Goal: Find contact information: Find contact information

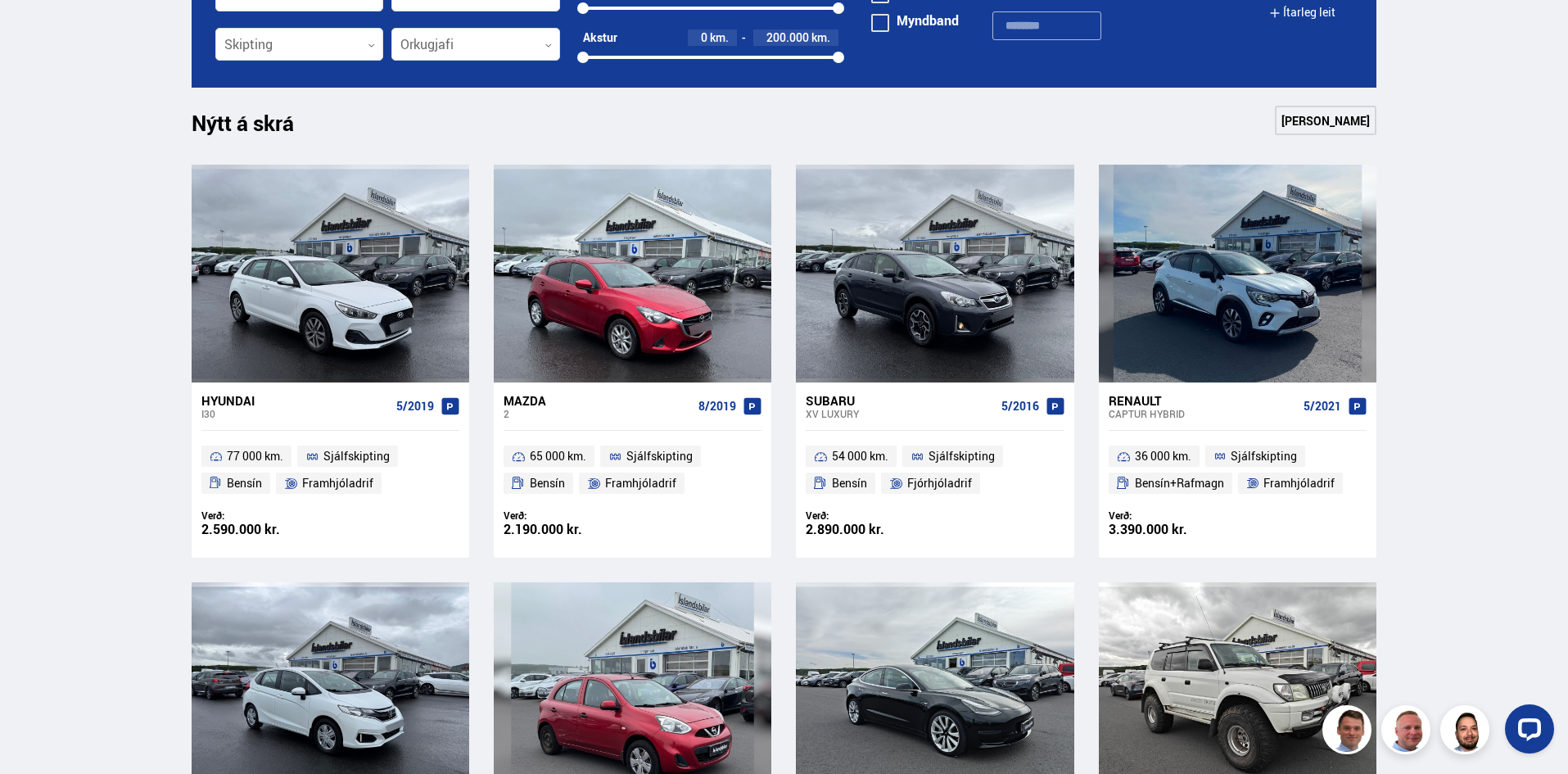
click at [625, 411] on div "2" at bounding box center [597, 414] width 188 height 12
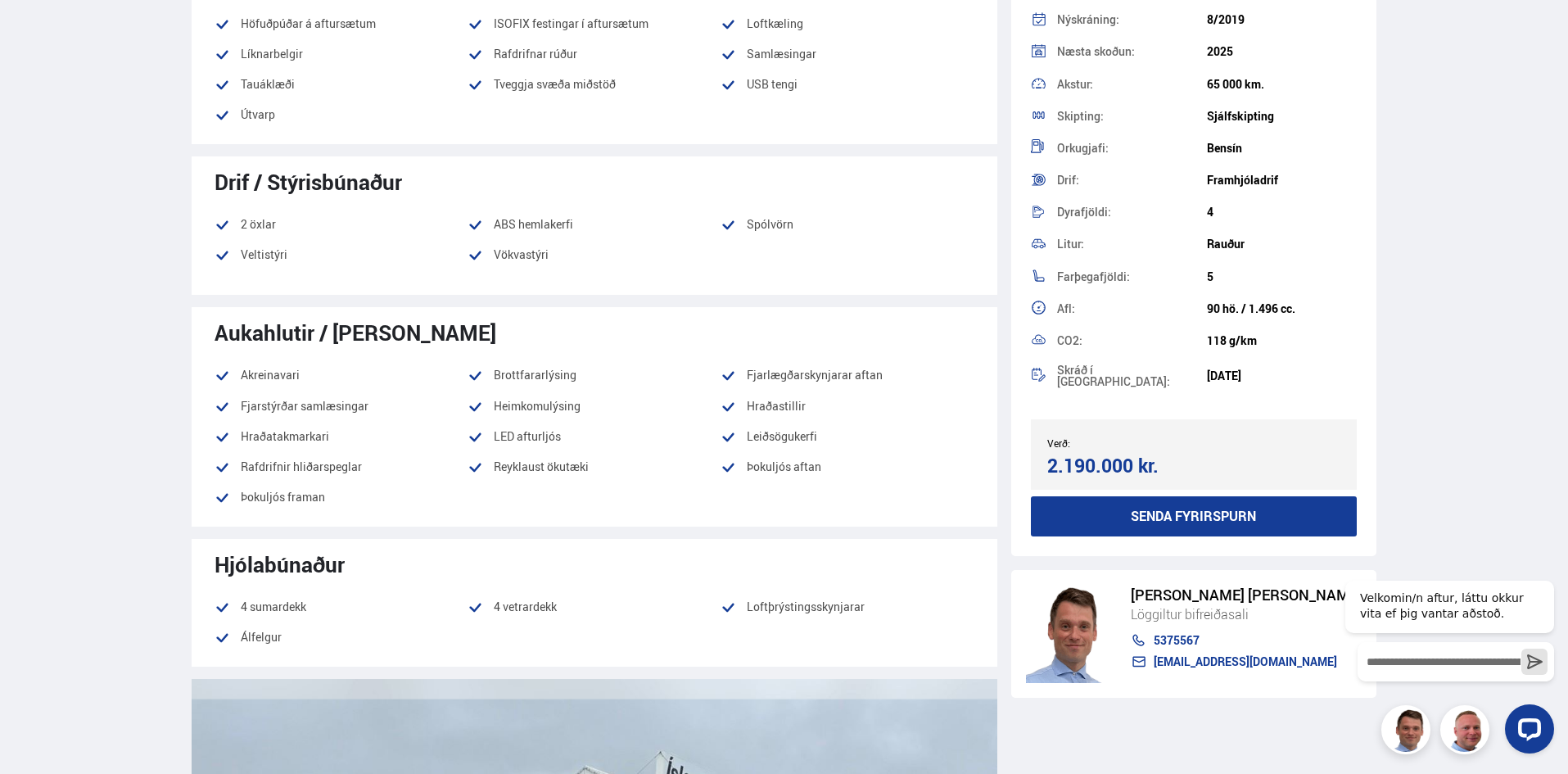
scroll to position [1228, 0]
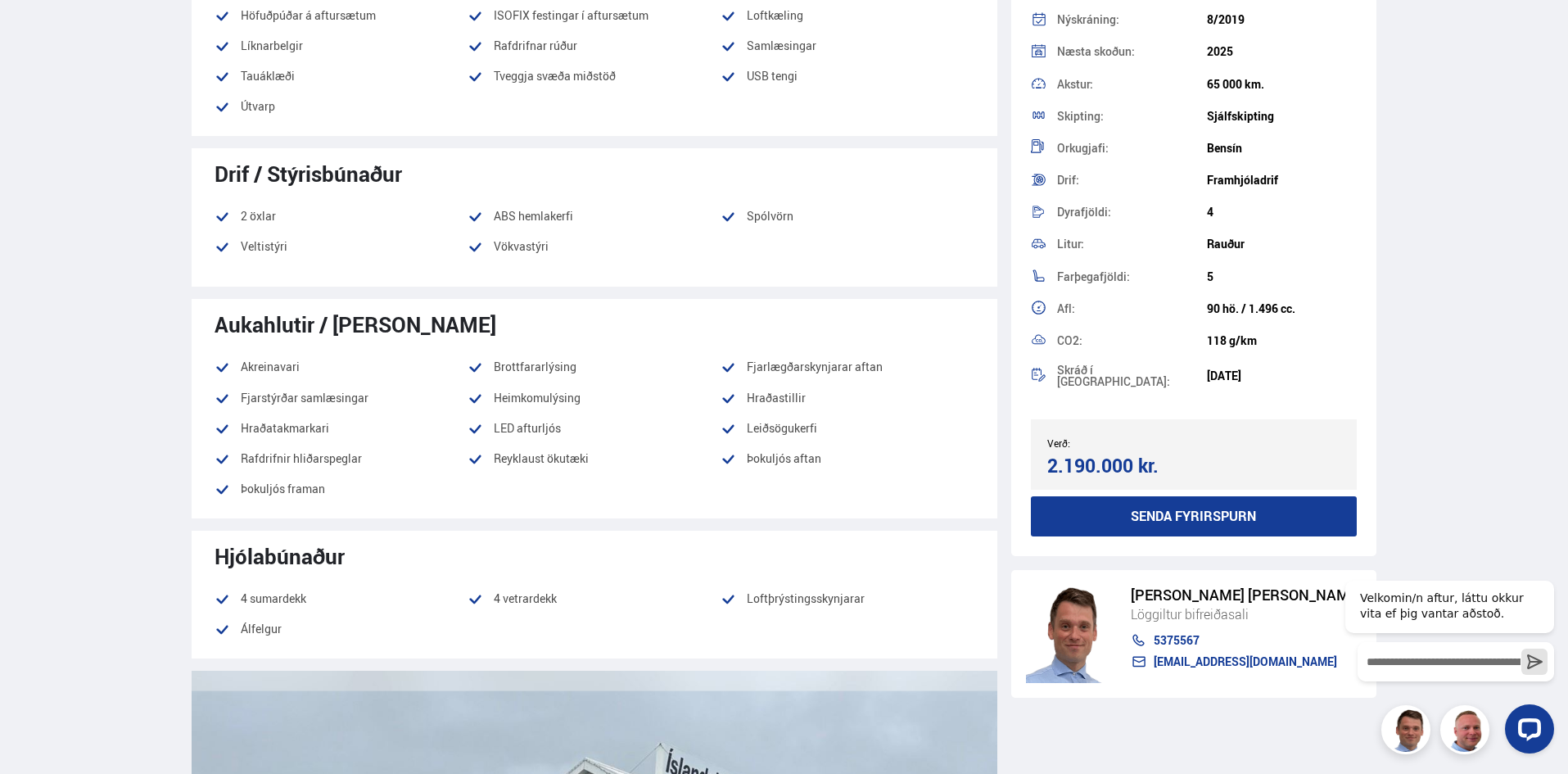
drag, startPoint x: 249, startPoint y: 355, endPoint x: 400, endPoint y: 386, distance: 154.1
click at [400, 386] on div "Aukahlutir / Annar búnaður Akreinavari Brottfararlýsing Fjarlægðarskynjarar aft…" at bounding box center [595, 408] width 806 height 219
click at [466, 405] on li "Fjarstýrðar samlæsingar" at bounding box center [341, 398] width 253 height 20
drag, startPoint x: 536, startPoint y: 372, endPoint x: 648, endPoint y: 372, distance: 112.0
click at [648, 372] on li "Brottfararlýsing" at bounding box center [594, 367] width 253 height 20
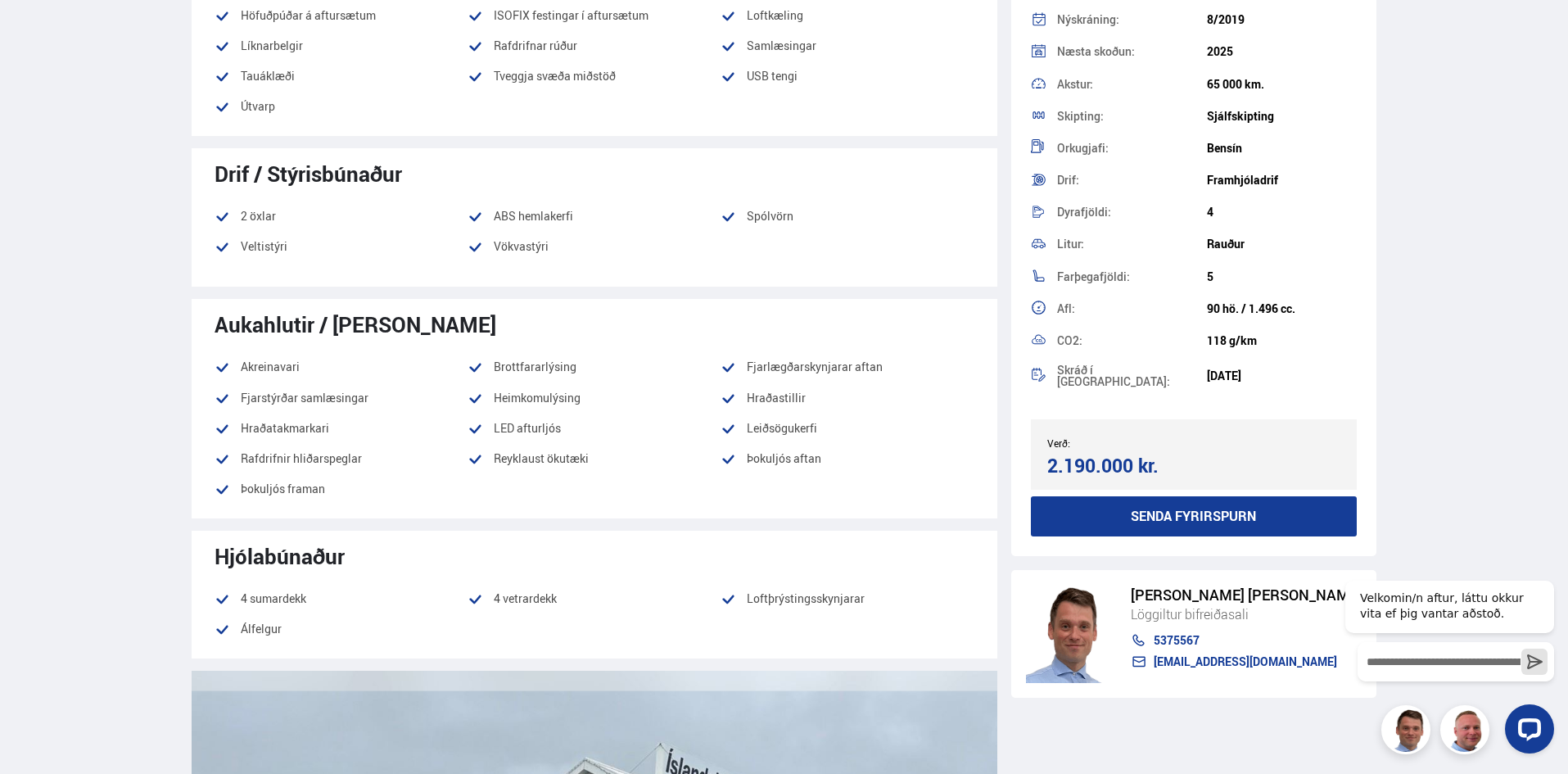
click at [676, 388] on li "Heimkomulýsing" at bounding box center [594, 398] width 253 height 20
drag, startPoint x: 742, startPoint y: 365, endPoint x: 925, endPoint y: 465, distance: 208.5
click at [925, 465] on ul "Akreinavari Brottfararlýsing Fjarlægðarskynjarar aftan Fjarstýrðar samlæsingar …" at bounding box center [595, 428] width 760 height 141
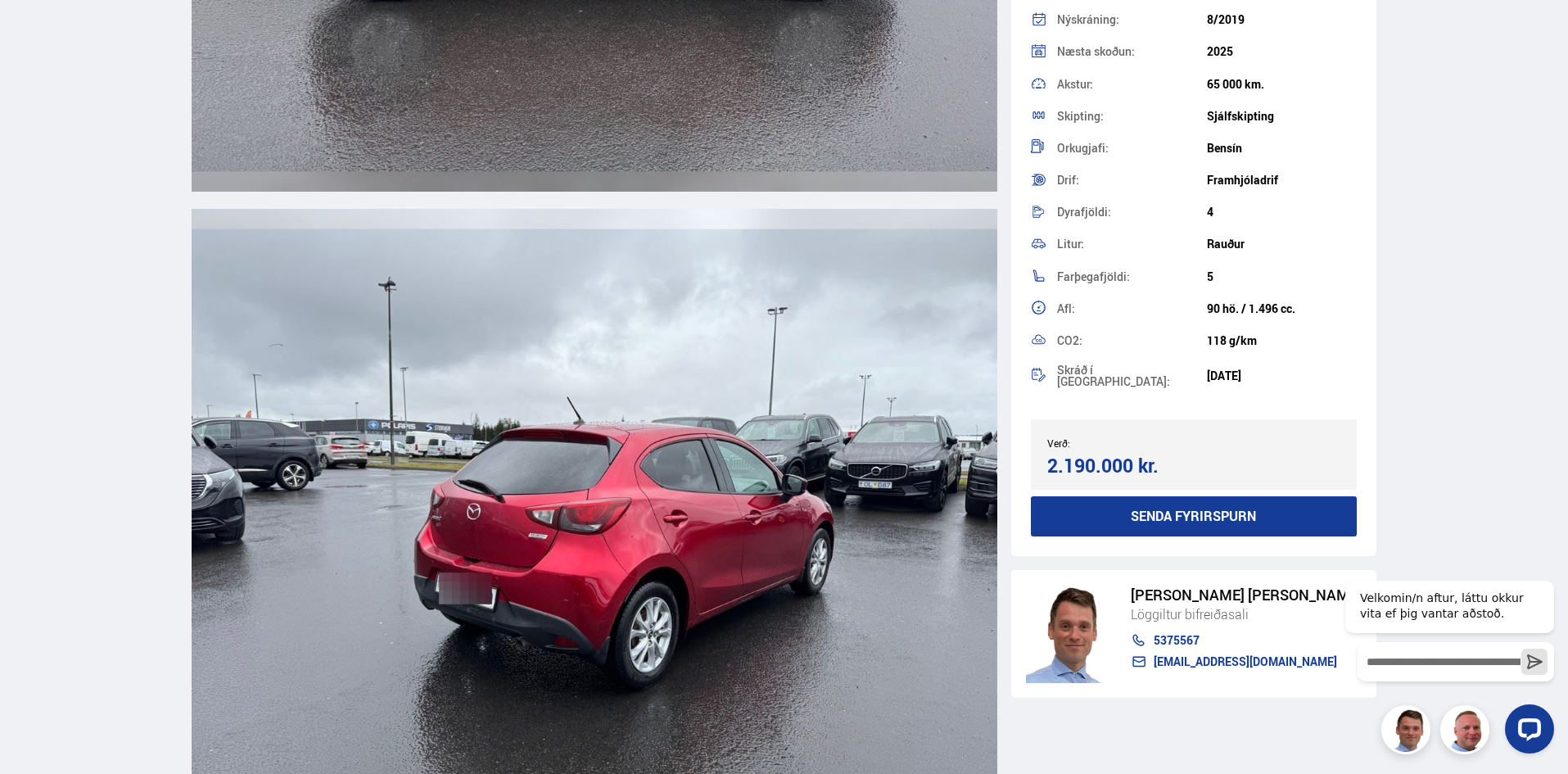
scroll to position [0, 0]
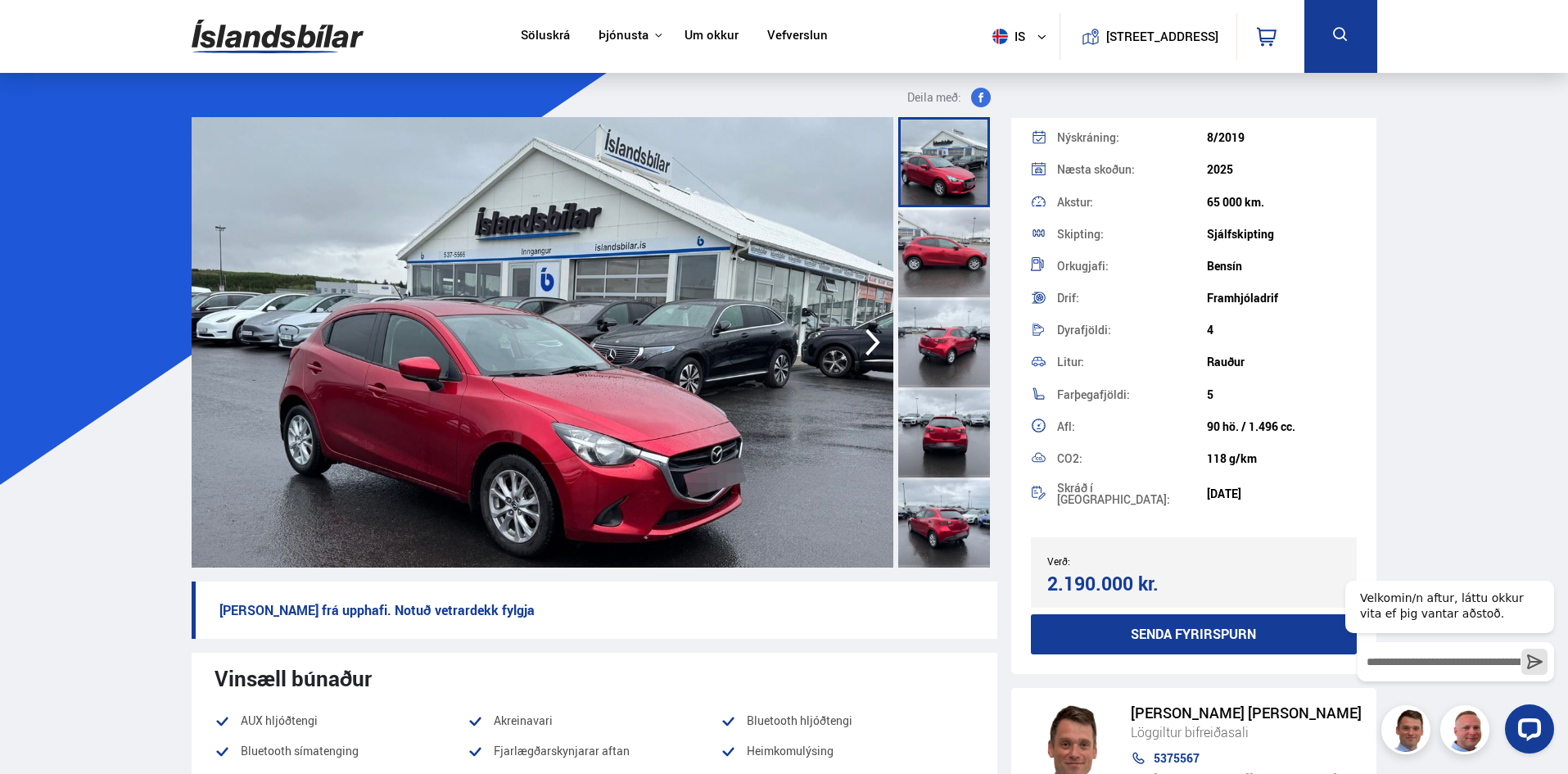
drag, startPoint x: 91, startPoint y: 630, endPoint x: 0, endPoint y: 4, distance: 632.6
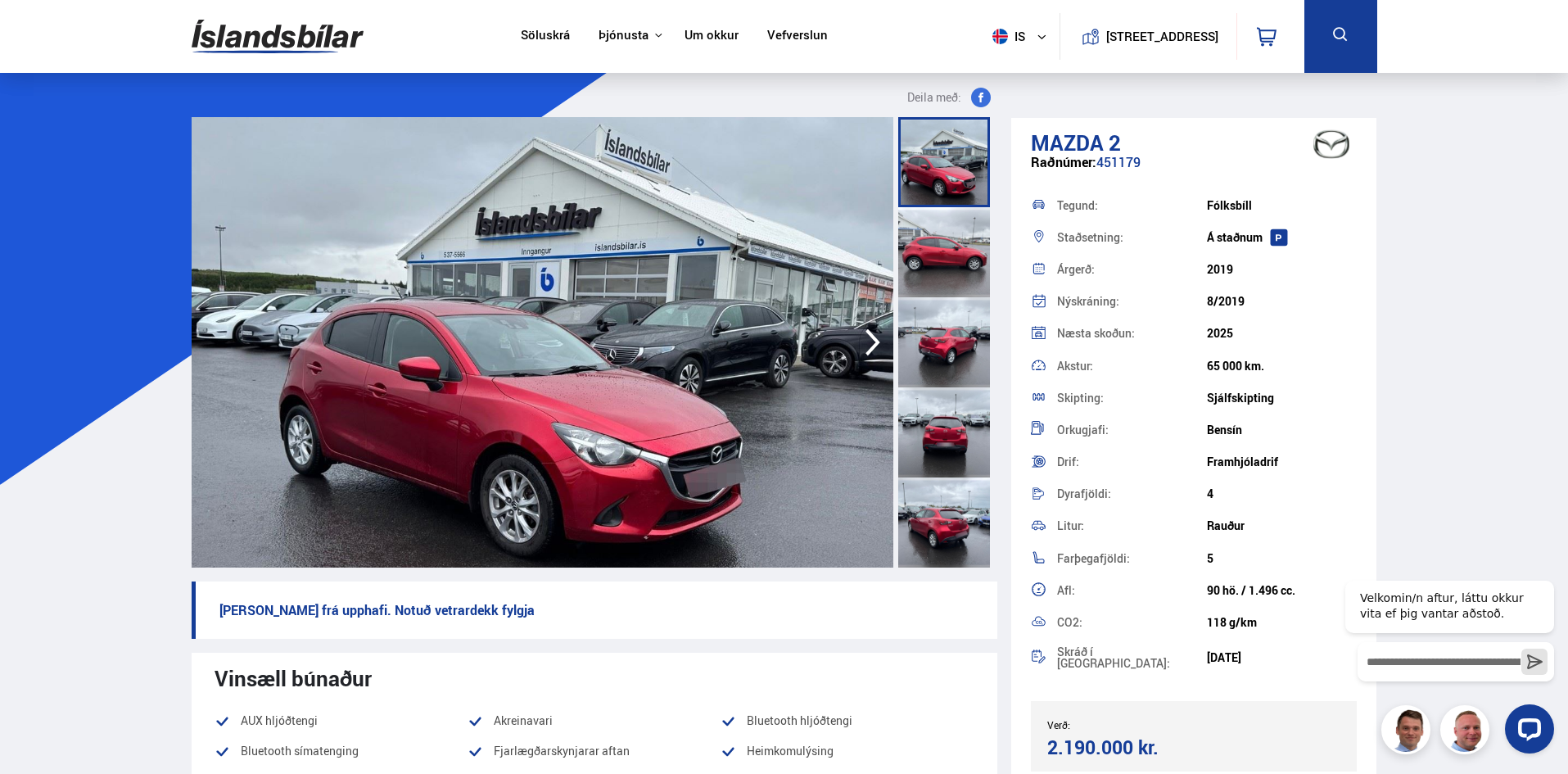
drag, startPoint x: 29, startPoint y: 645, endPoint x: 0, endPoint y: 269, distance: 377.1
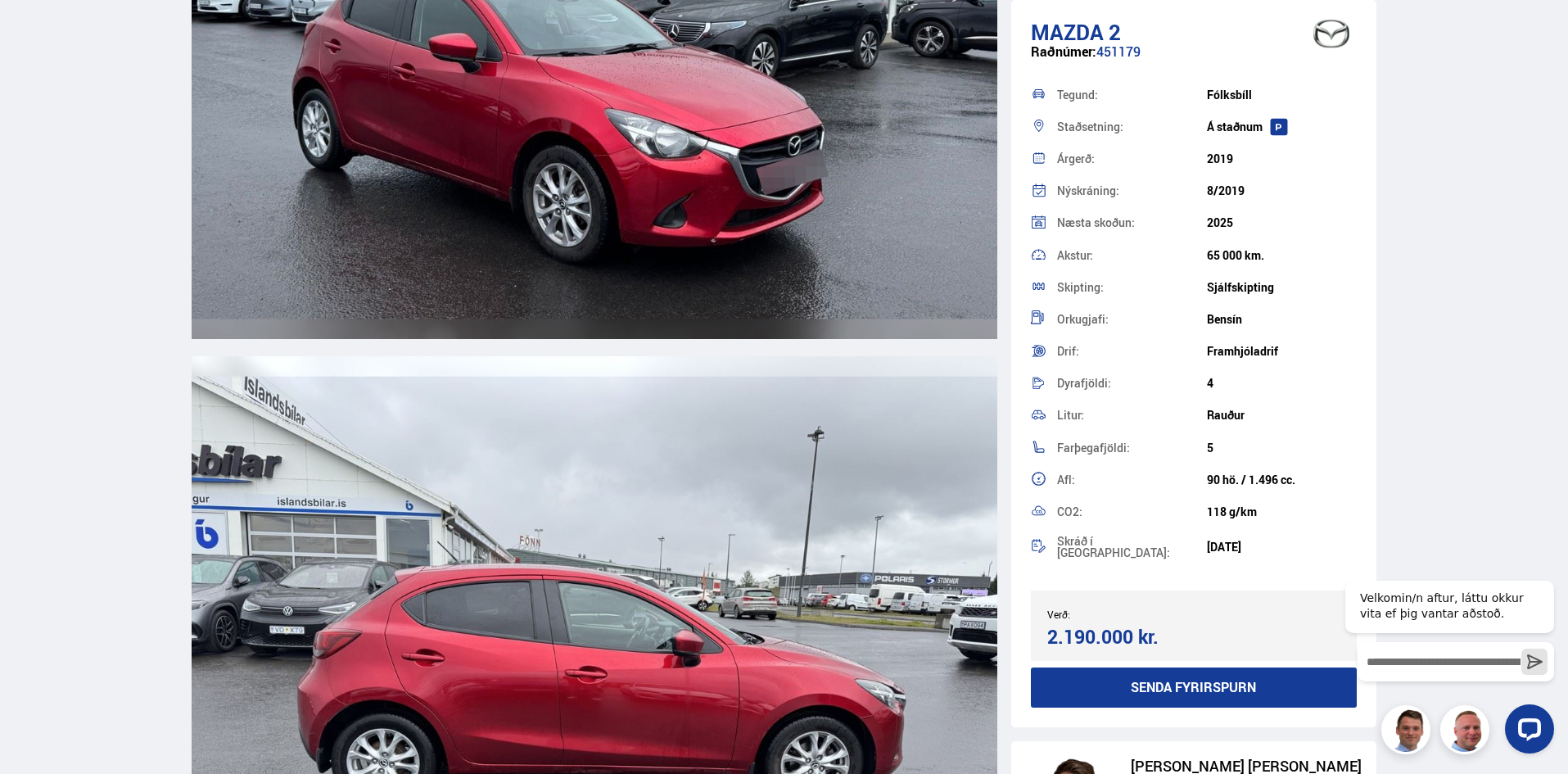
scroll to position [2619, 0]
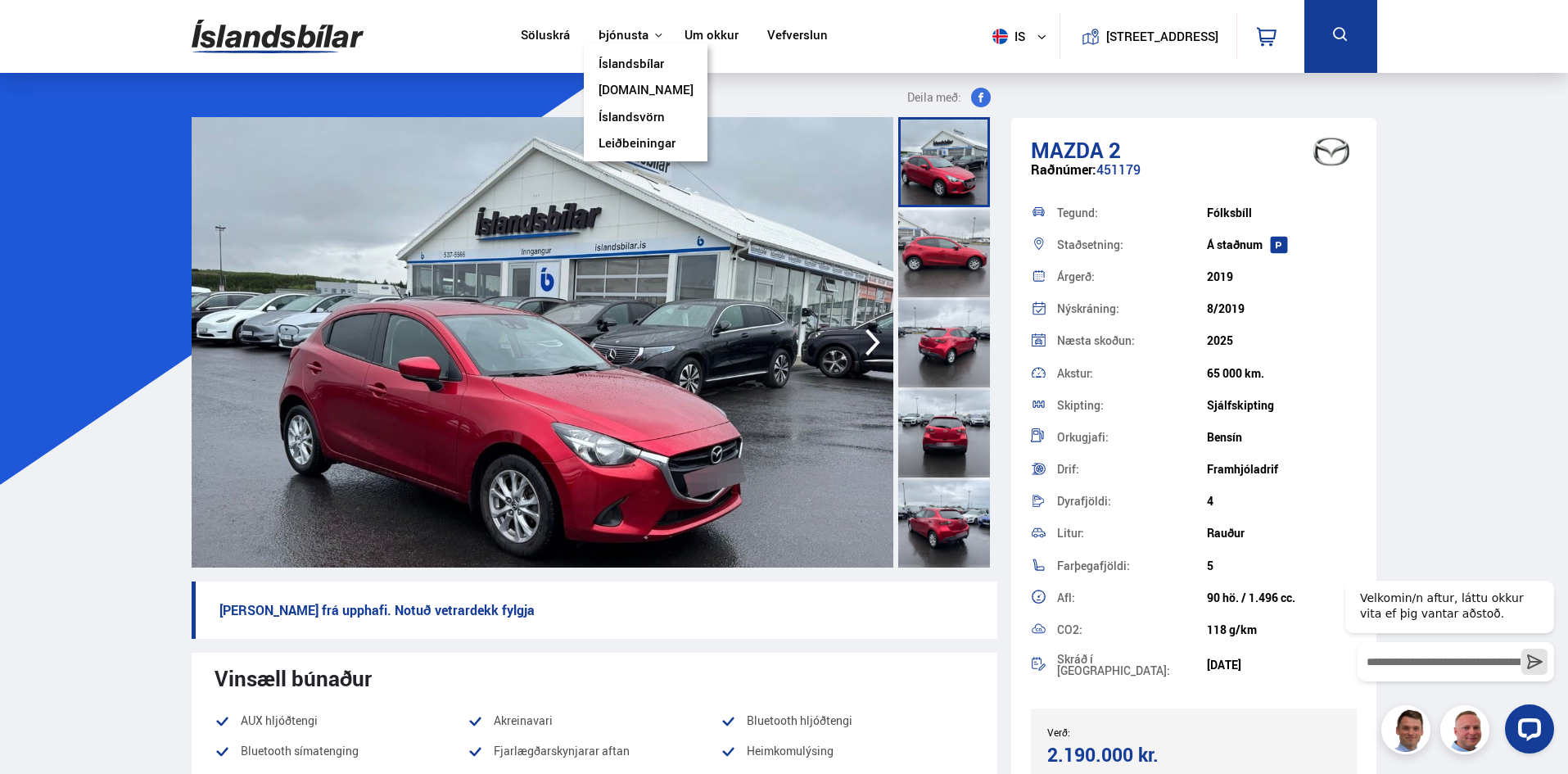
click at [641, 30] on div "Þjónusta Íslandsbílar [DOMAIN_NAME] Íslandsvörn Leiðbeiningar" at bounding box center [627, 36] width 87 height 16
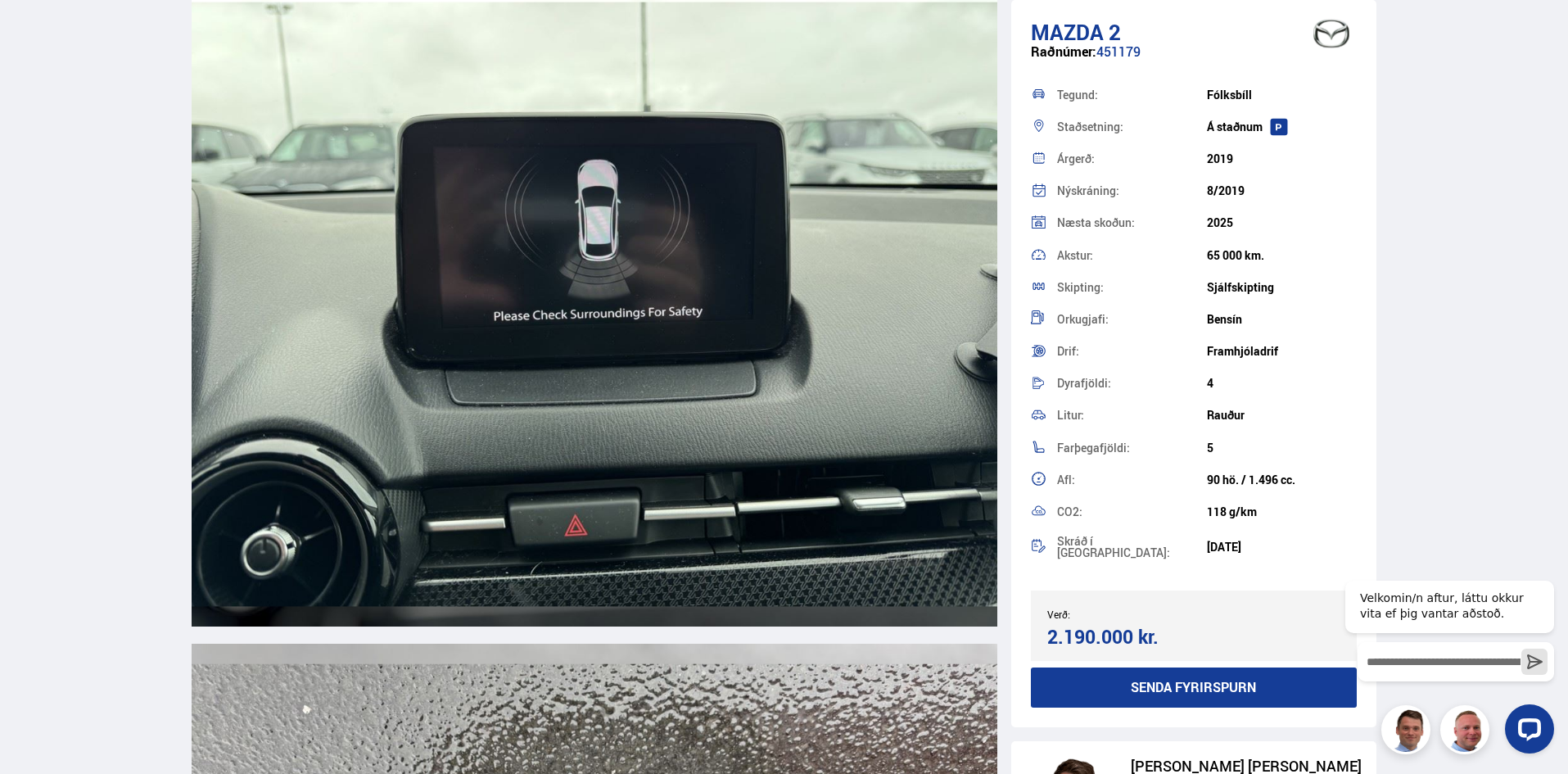
scroll to position [19162, 0]
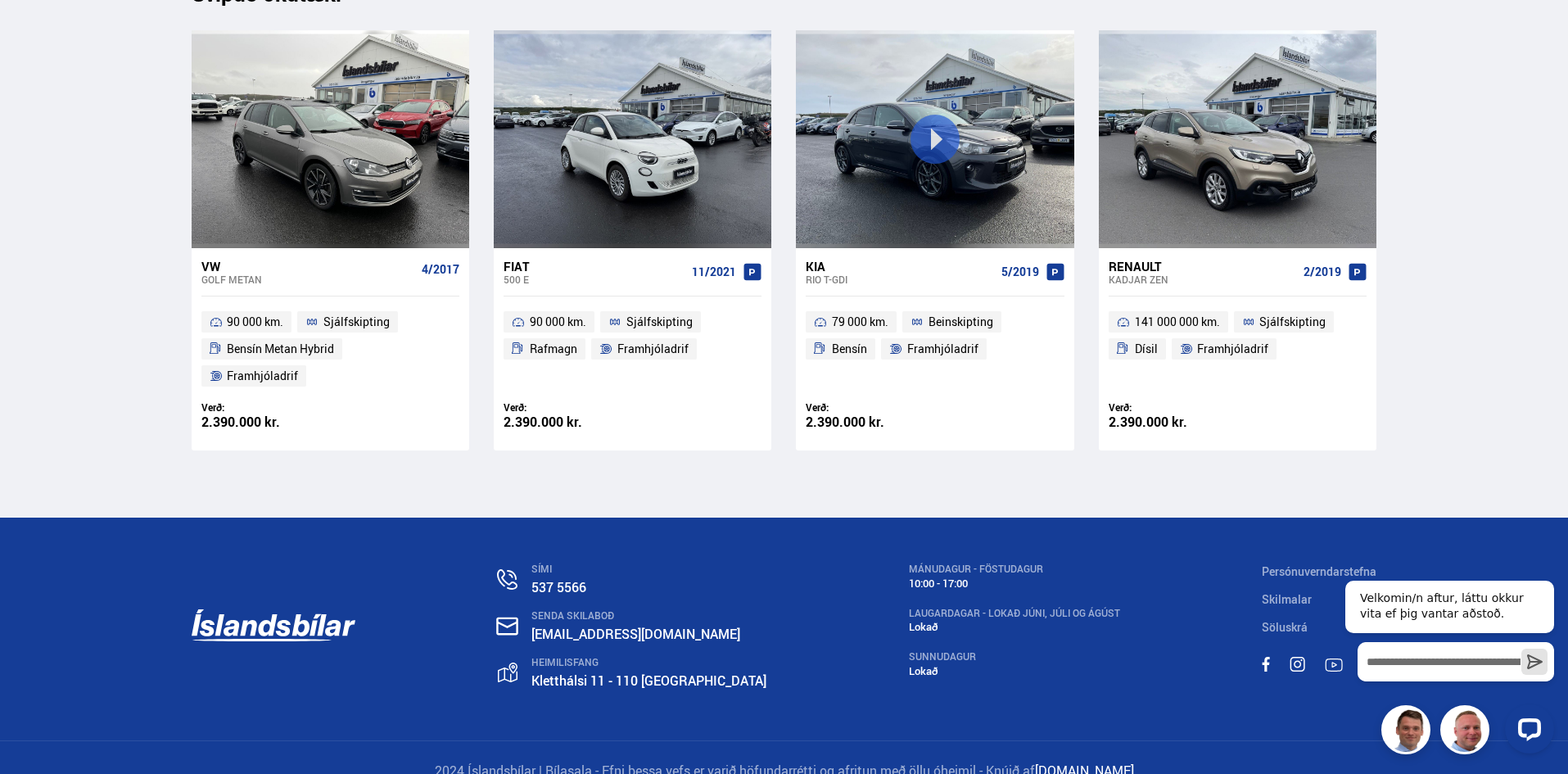
drag, startPoint x: 6, startPoint y: 461, endPoint x: 81, endPoint y: 812, distance: 358.9
click at [655, 625] on link "[EMAIL_ADDRESS][DOMAIN_NAME]" at bounding box center [636, 634] width 209 height 18
drag, startPoint x: 735, startPoint y: 608, endPoint x: 554, endPoint y: 610, distance: 181.0
click at [554, 610] on div "SÍMI 537 5566 SENDA SKILABOÐ [EMAIL_ADDRESS][DOMAIN_NAME] [STREET_ADDRESS] MÁNU…" at bounding box center [784, 629] width 1212 height 223
copy link "[EMAIL_ADDRESS][DOMAIN_NAME]"
